Goal: Obtain resource: Download file/media

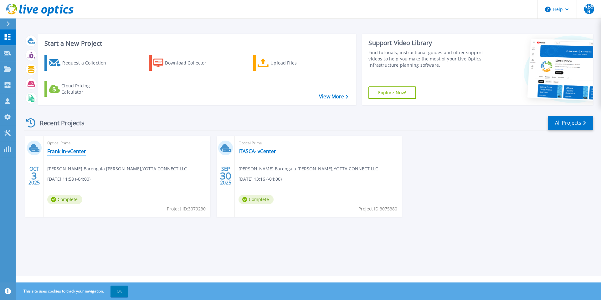
click at [74, 150] on link "Franklin-vCenter" at bounding box center [66, 151] width 39 height 6
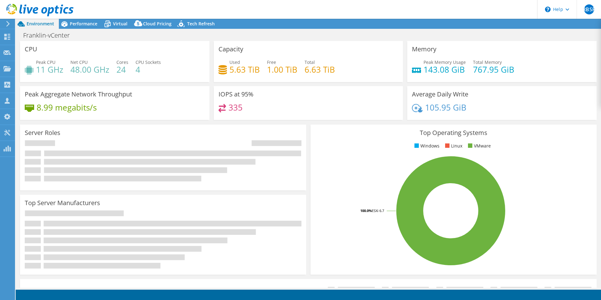
select select "USD"
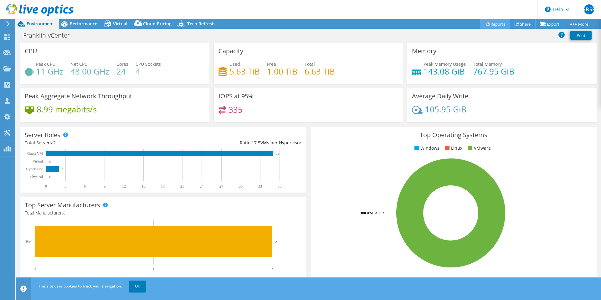
click at [490, 24] on link "Reports" at bounding box center [495, 24] width 30 height 10
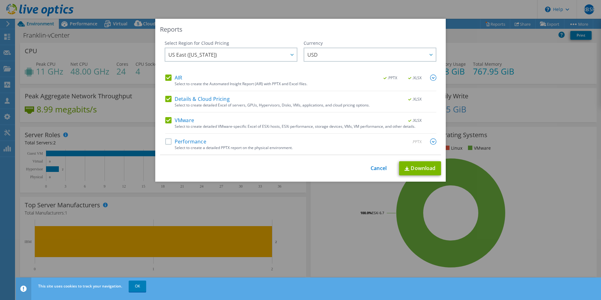
click at [166, 78] on label "AIR" at bounding box center [173, 77] width 17 height 6
click at [0, 0] on input "AIR" at bounding box center [0, 0] width 0 height 0
click at [167, 99] on label "Details & Cloud Pricing" at bounding box center [197, 99] width 64 height 6
click at [0, 0] on input "Details & Cloud Pricing" at bounding box center [0, 0] width 0 height 0
click at [167, 142] on label "Performance" at bounding box center [185, 141] width 41 height 6
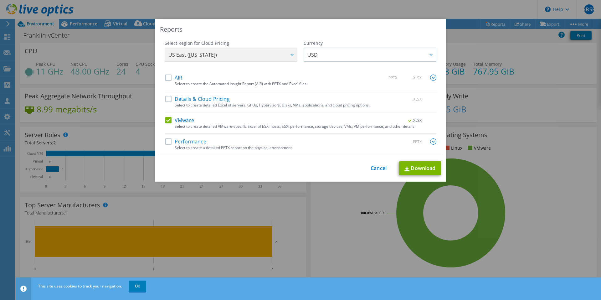
click at [0, 0] on input "Performance" at bounding box center [0, 0] width 0 height 0
click at [421, 169] on link "Download" at bounding box center [420, 168] width 42 height 14
click at [375, 168] on link "Cancel" at bounding box center [378, 168] width 16 height 6
